Goal: Task Accomplishment & Management: Manage account settings

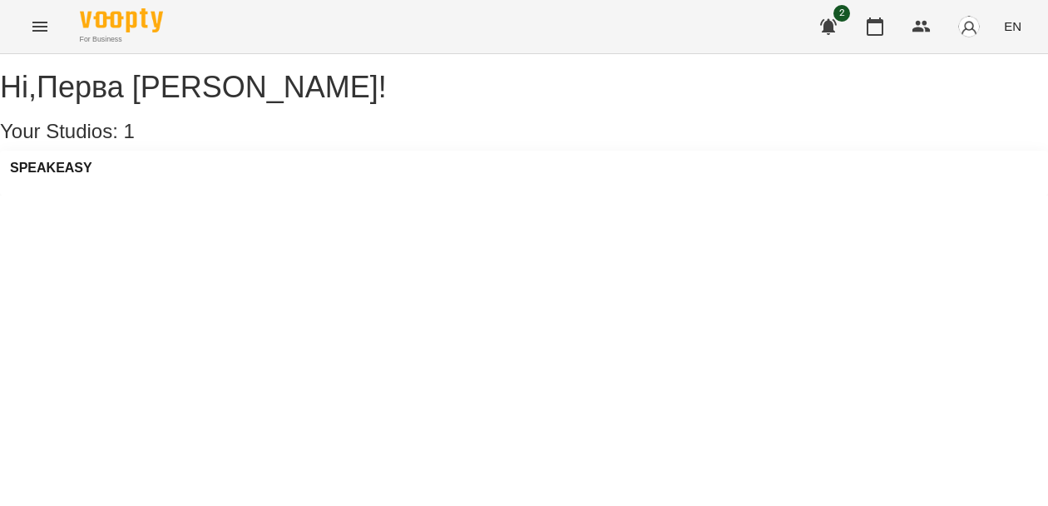
click at [42, 23] on icon "Menu" at bounding box center [40, 27] width 20 height 20
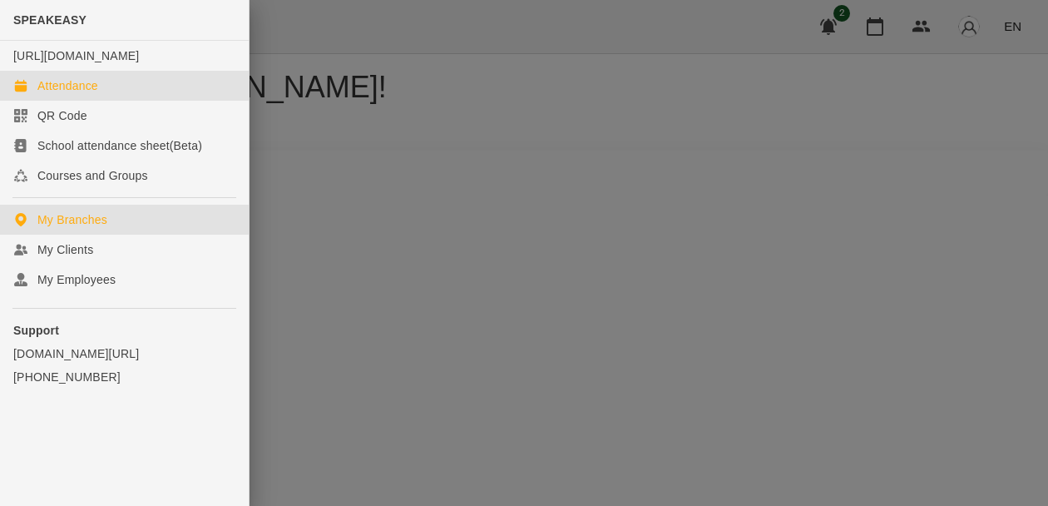
click at [87, 94] on div "Attendance" at bounding box center [67, 85] width 61 height 17
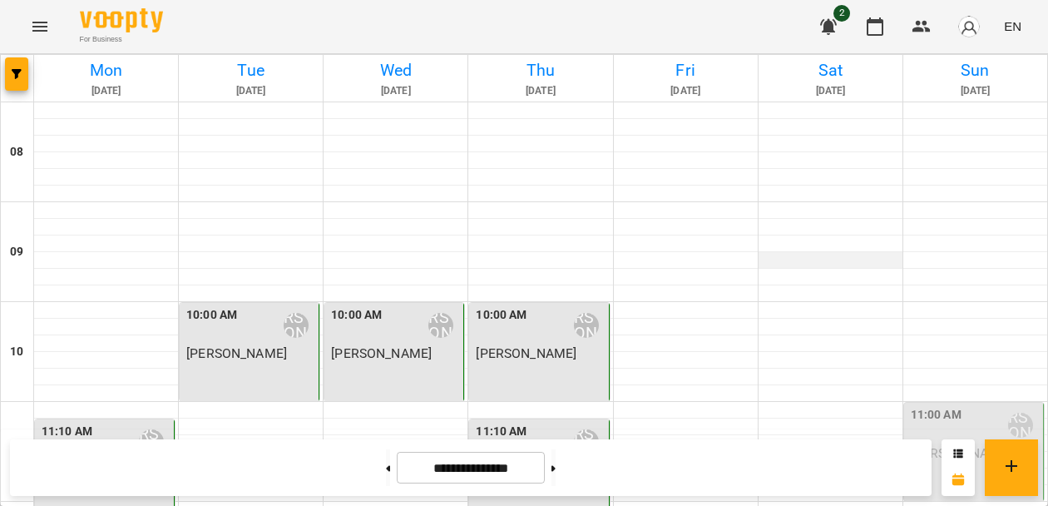
scroll to position [103, 0]
click at [968, 402] on div "11:00 AM Перва [PERSON_NAME] [PERSON_NAME]" at bounding box center [974, 451] width 140 height 98
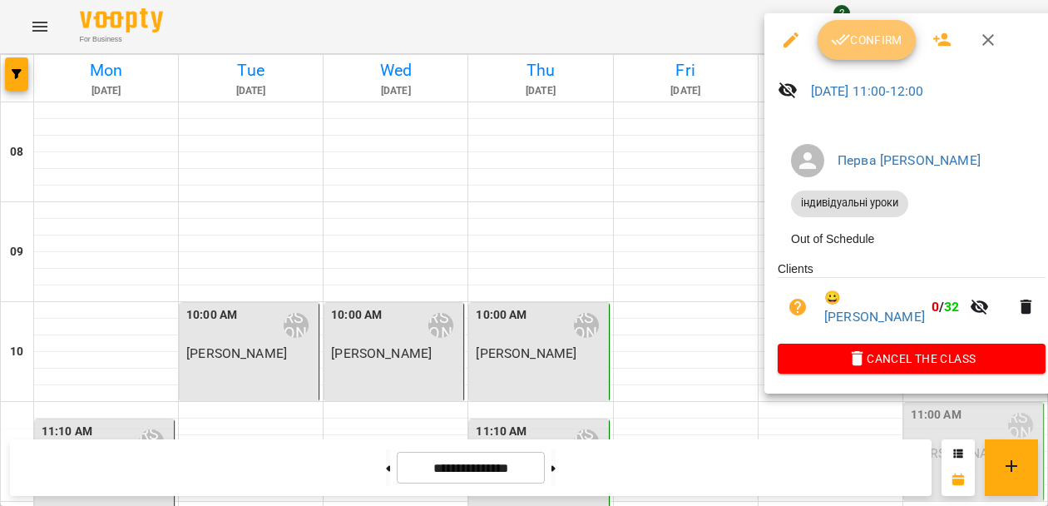
click at [866, 47] on span "Confirm" at bounding box center [867, 40] width 72 height 20
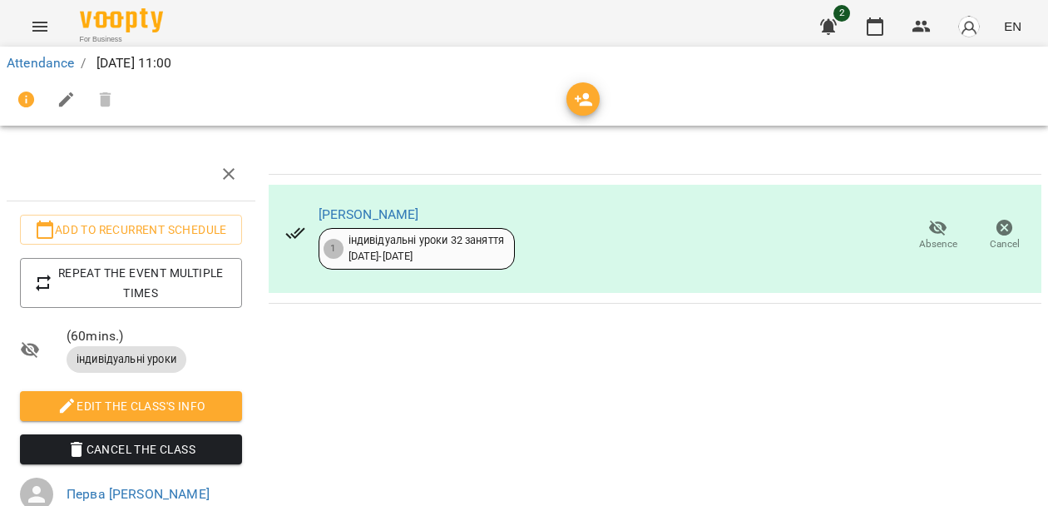
click at [50, 30] on button "Menu" at bounding box center [40, 27] width 40 height 40
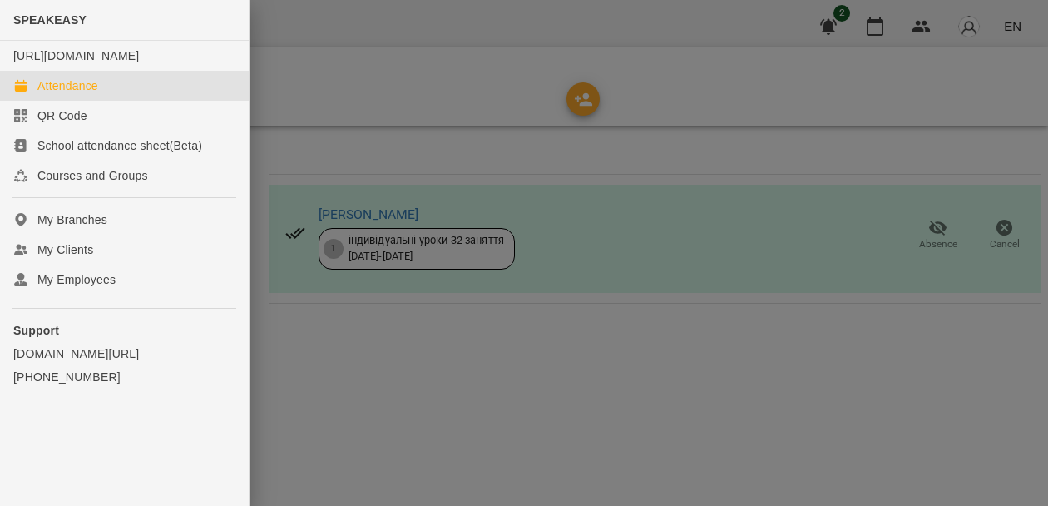
click at [86, 94] on div "Attendance" at bounding box center [67, 85] width 61 height 17
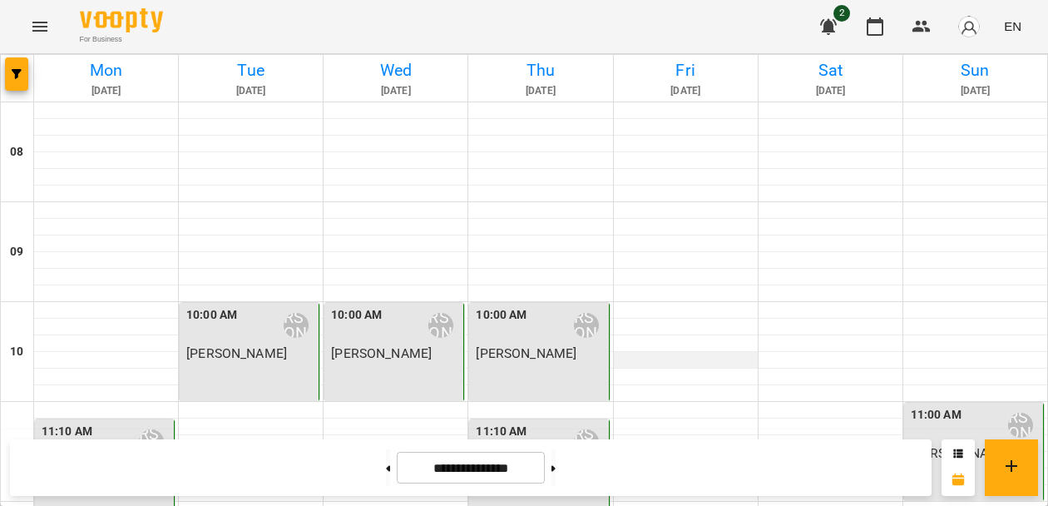
scroll to position [37, 0]
click at [555, 474] on button at bounding box center [553, 467] width 4 height 37
type input "**********"
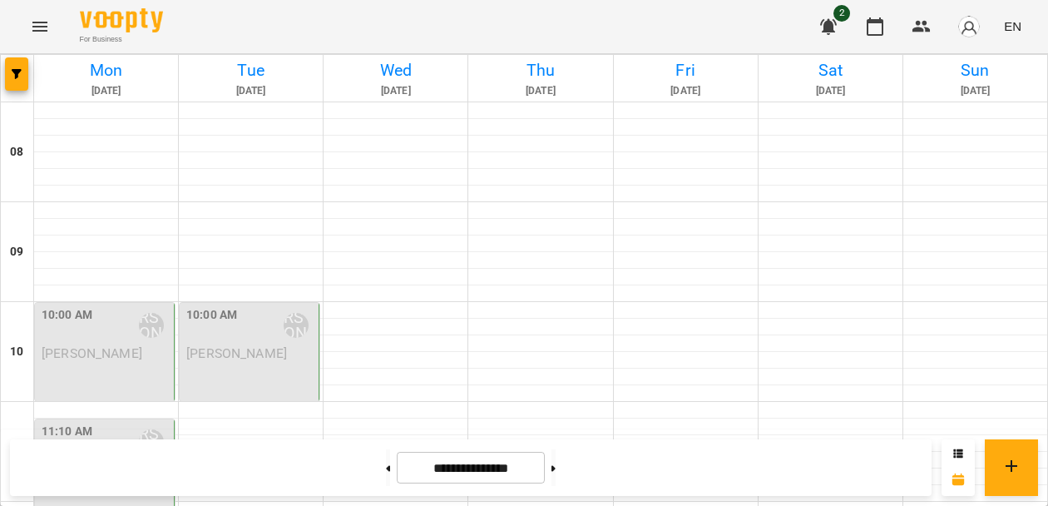
scroll to position [118, 0]
click at [408, 302] on div at bounding box center [395, 310] width 144 height 17
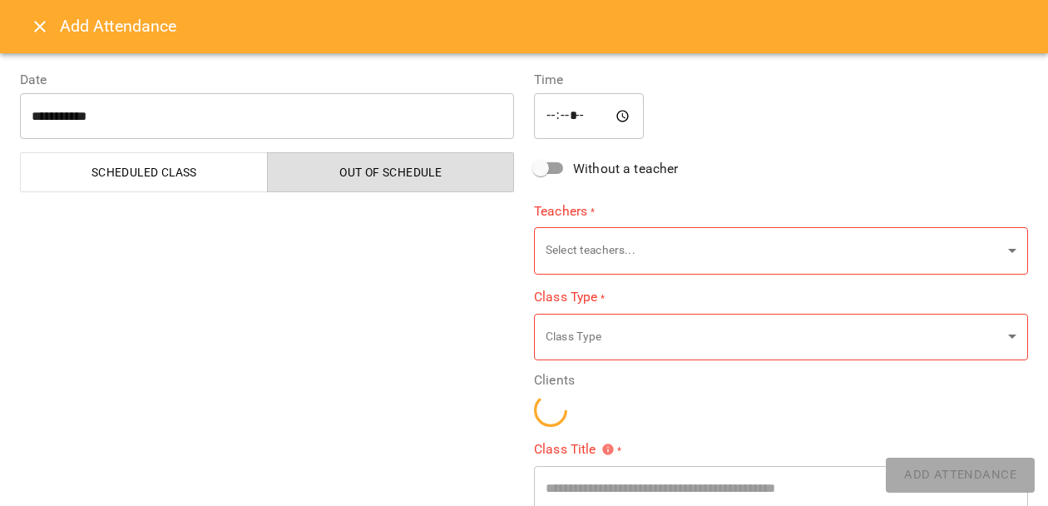
type input "**********"
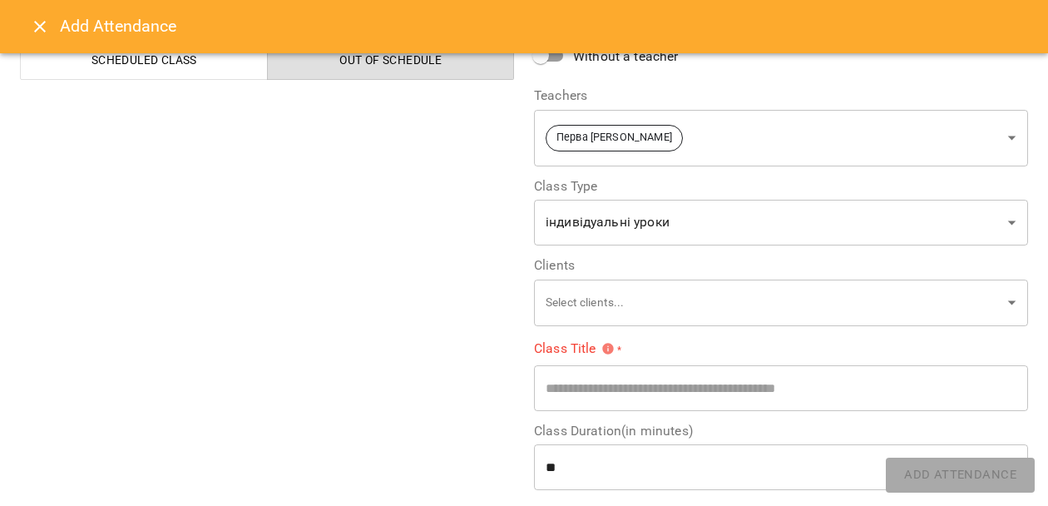
scroll to position [114, 0]
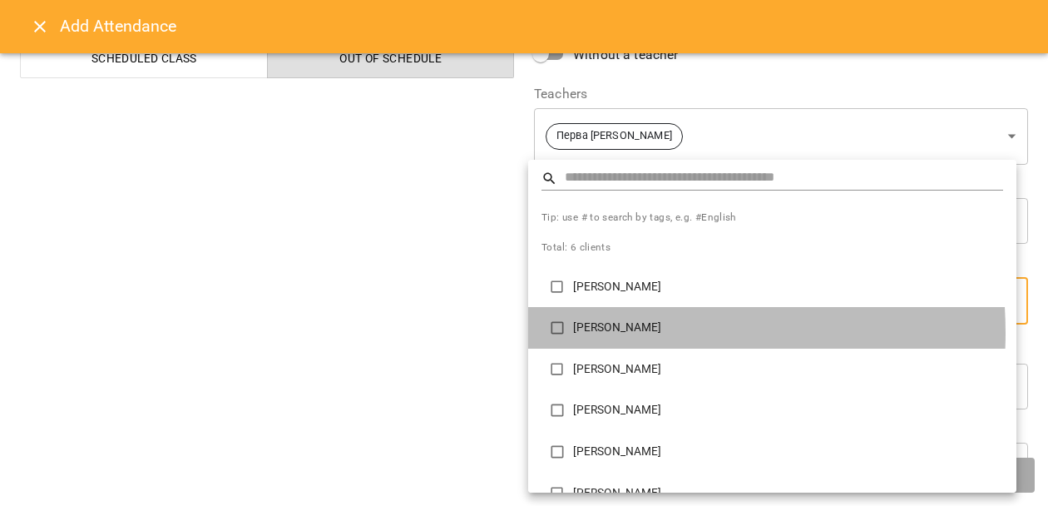
click at [590, 333] on p "[PERSON_NAME]" at bounding box center [788, 327] width 430 height 17
type input "**********"
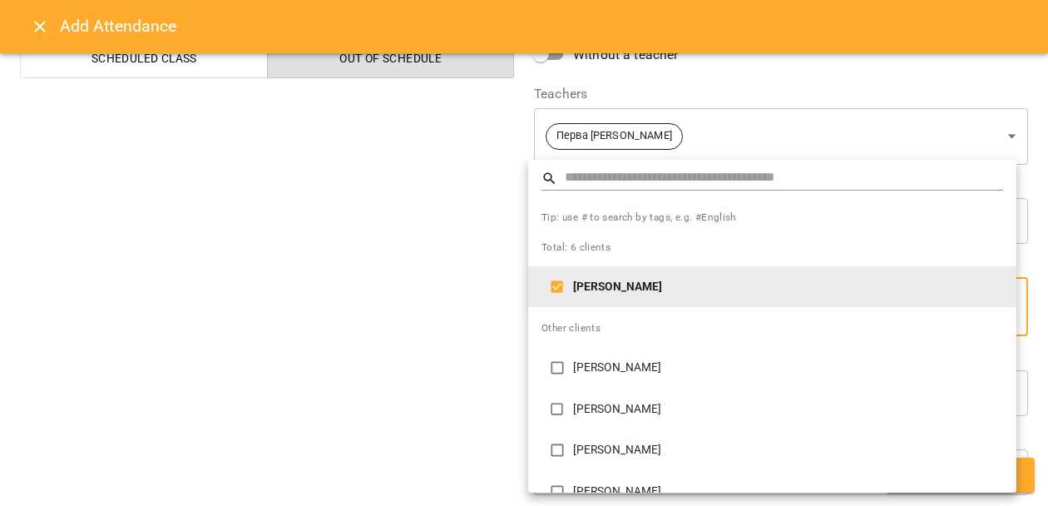
click at [422, 310] on div at bounding box center [524, 253] width 1048 height 506
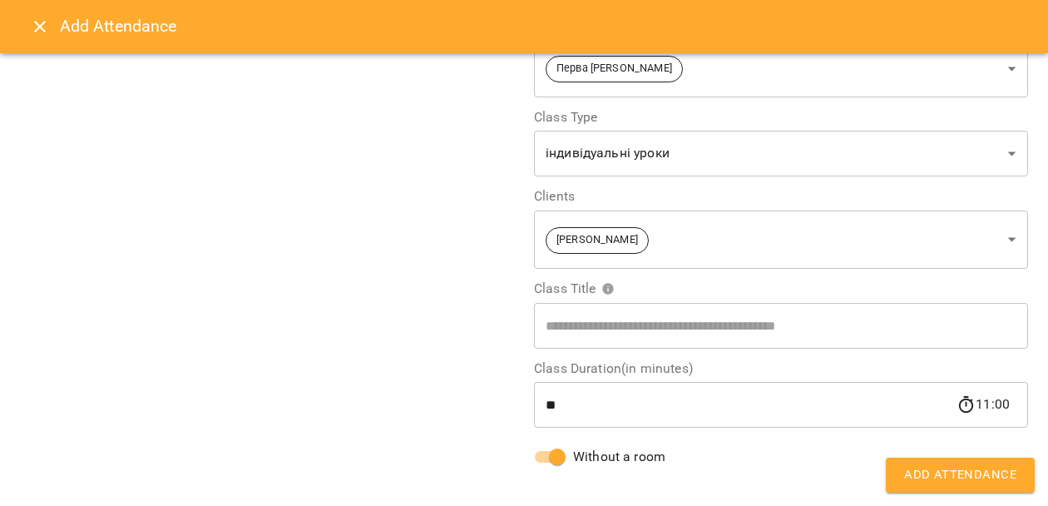
scroll to position [195, 0]
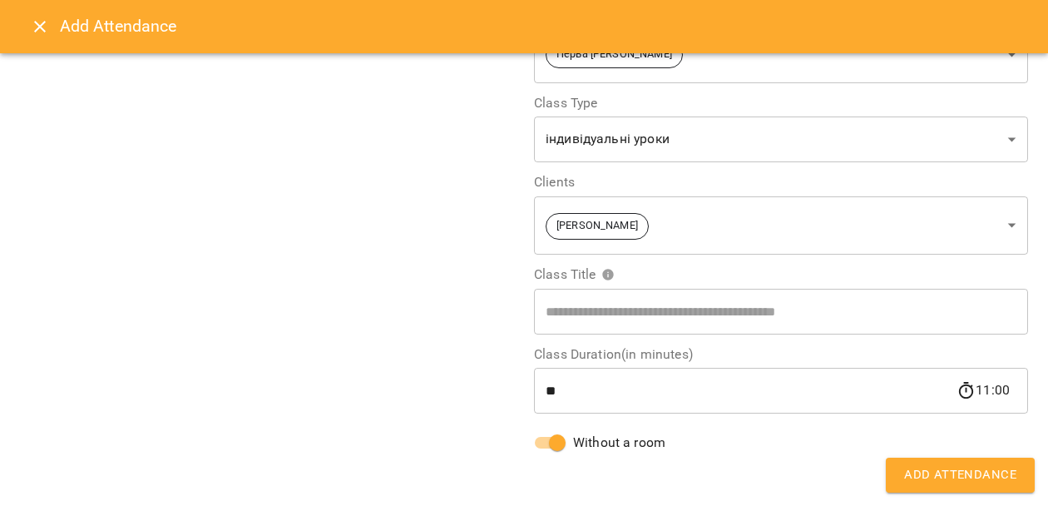
click at [930, 473] on span "Add Attendance" at bounding box center [960, 475] width 112 height 22
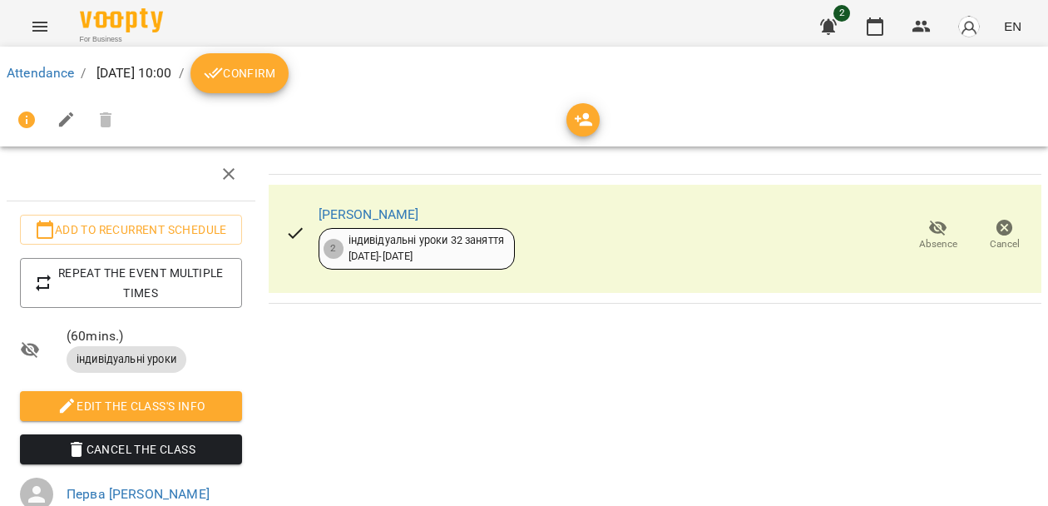
click at [36, 22] on icon "Menu" at bounding box center [39, 27] width 15 height 10
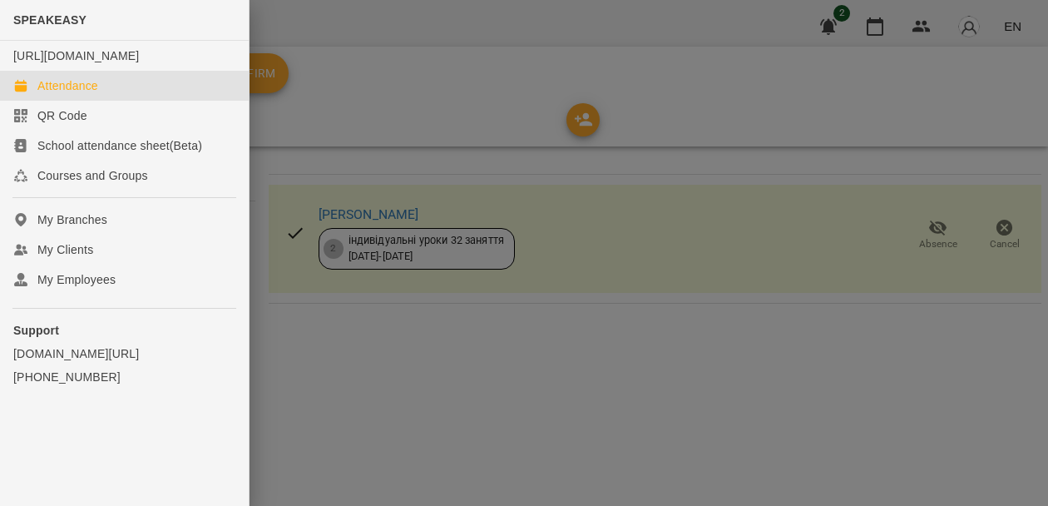
click at [60, 94] on div "Attendance" at bounding box center [67, 85] width 61 height 17
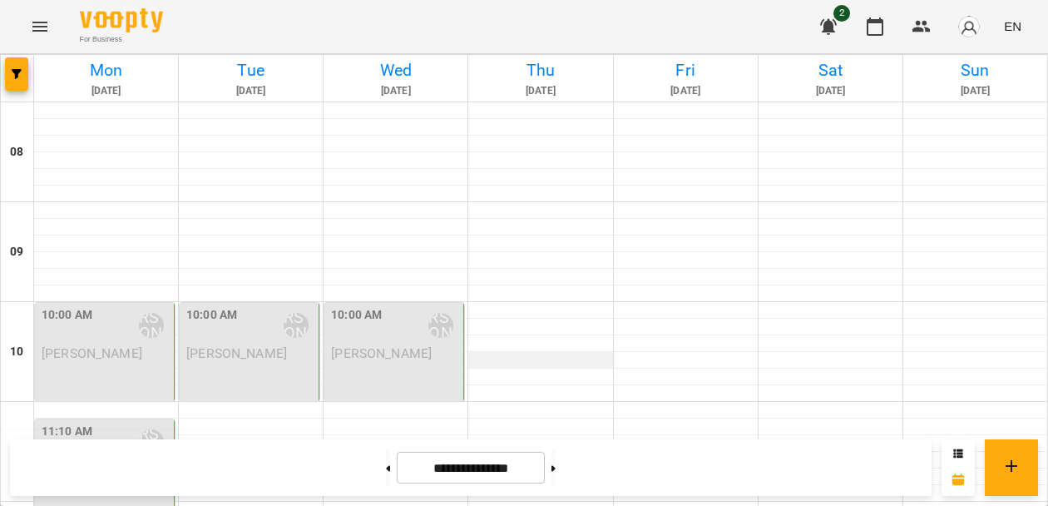
scroll to position [167, 0]
